Goal: Task Accomplishment & Management: Manage account settings

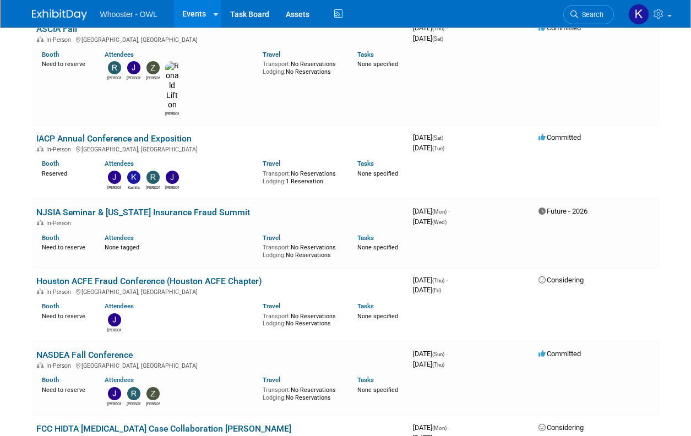
scroll to position [550, 0]
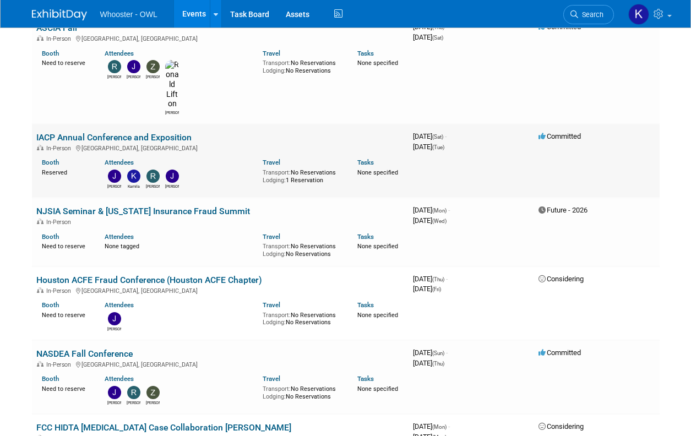
click at [187, 132] on link "IACP Annual Conference and Exposition" at bounding box center [113, 137] width 155 height 10
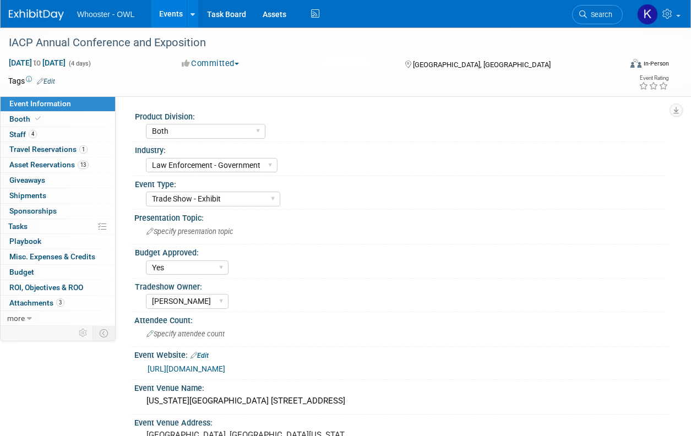
select select "Both"
select select "Law Enforcement - Government"
select select "Trade Show - Exhibit"
select select "Yes"
select select "[PERSON_NAME]"
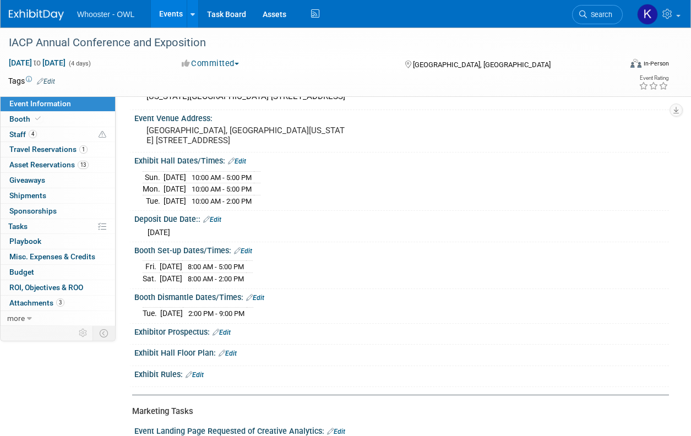
scroll to position [330, 0]
